Goal: Information Seeking & Learning: Learn about a topic

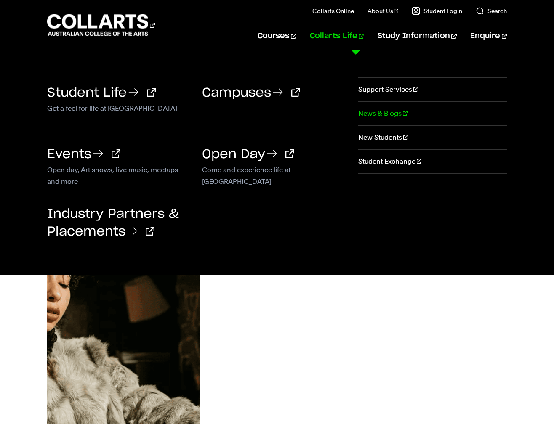
click at [372, 111] on link "News & Blogs" at bounding box center [432, 114] width 149 height 24
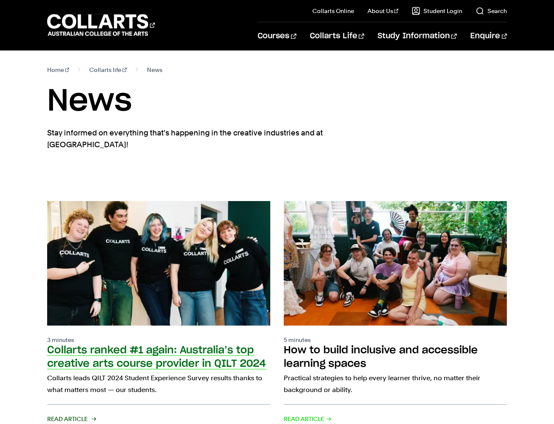
click at [123, 316] on link "3 minutes Collarts ranked #1 again: Australia’s top creative arts course provid…" at bounding box center [158, 313] width 223 height 224
